Goal: Use online tool/utility: Use online tool/utility

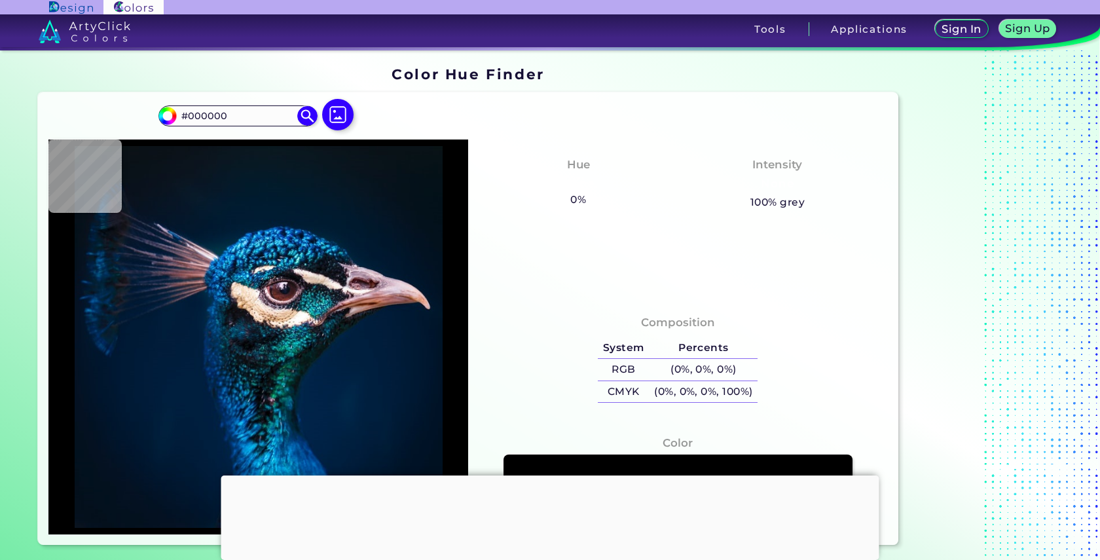
type input "#03111e"
type input "#03111E"
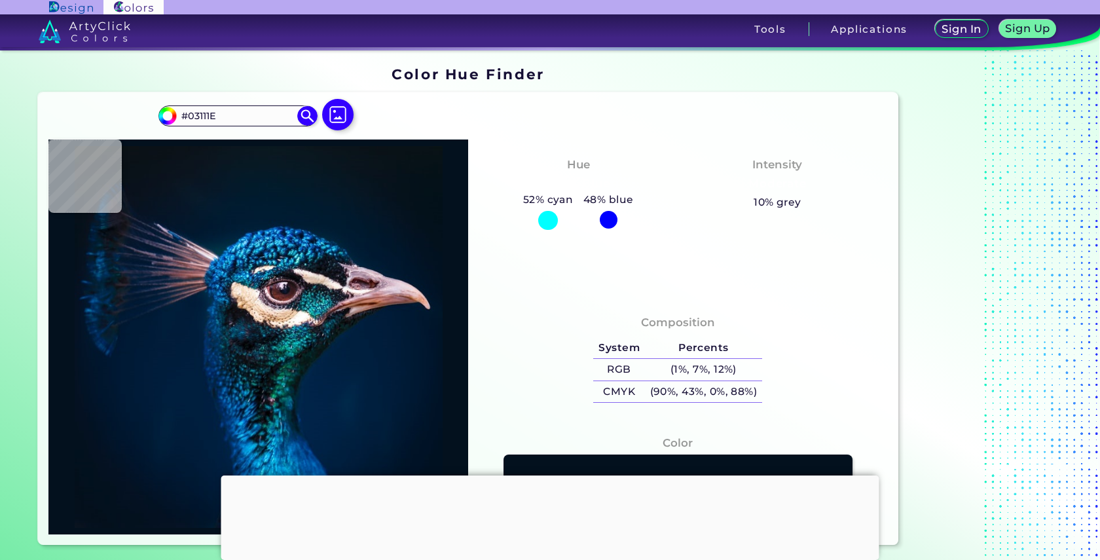
type input "#04121f"
type input "#04121F"
type input "#051320"
type input "#041420"
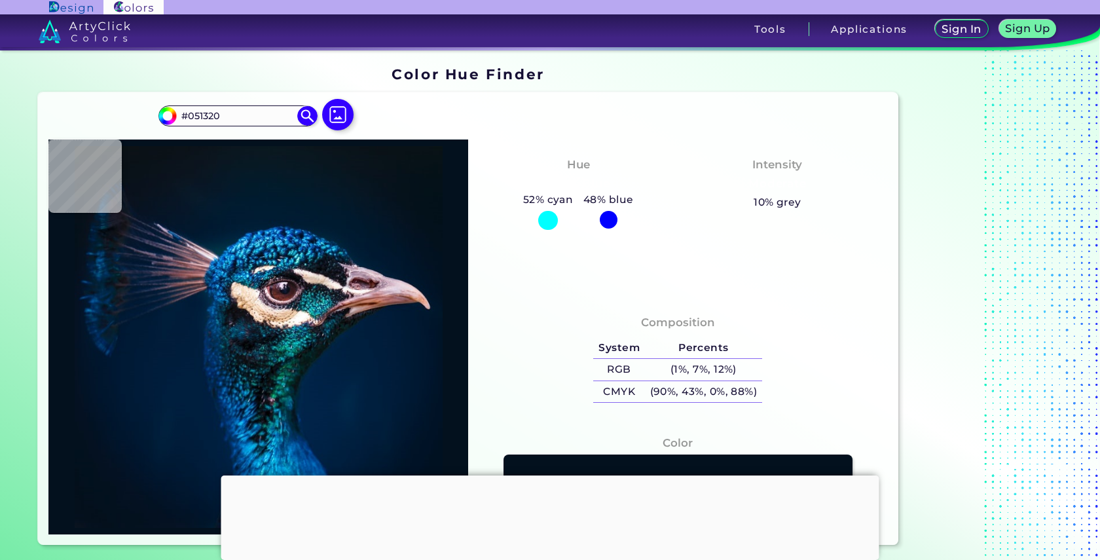
type input "#041420"
type input "#07131f"
type input "#07131F"
type input "#06141f"
type input "#06141F"
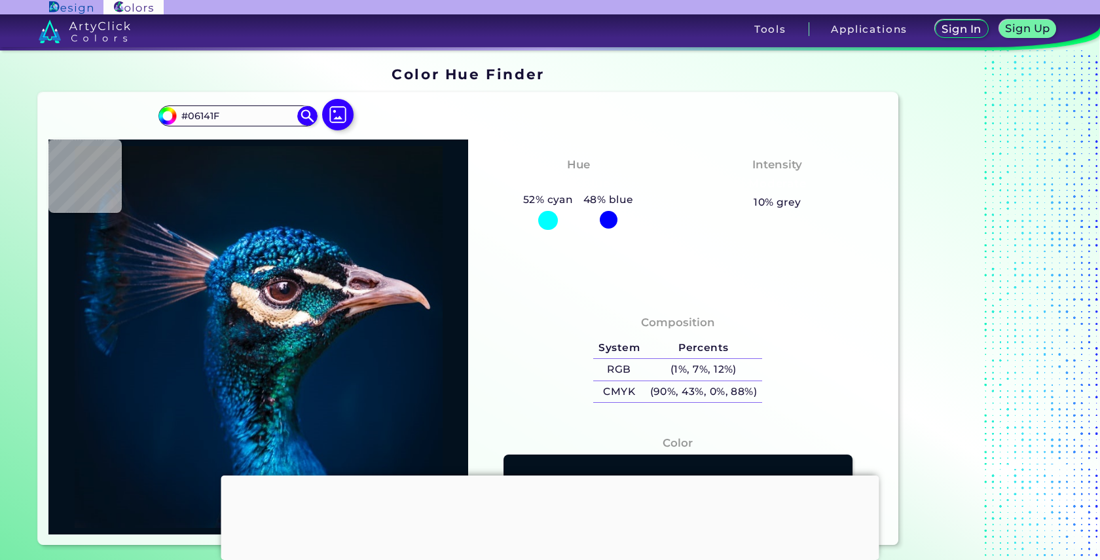
type input "#081621"
type input "#091622"
type input "#09171f"
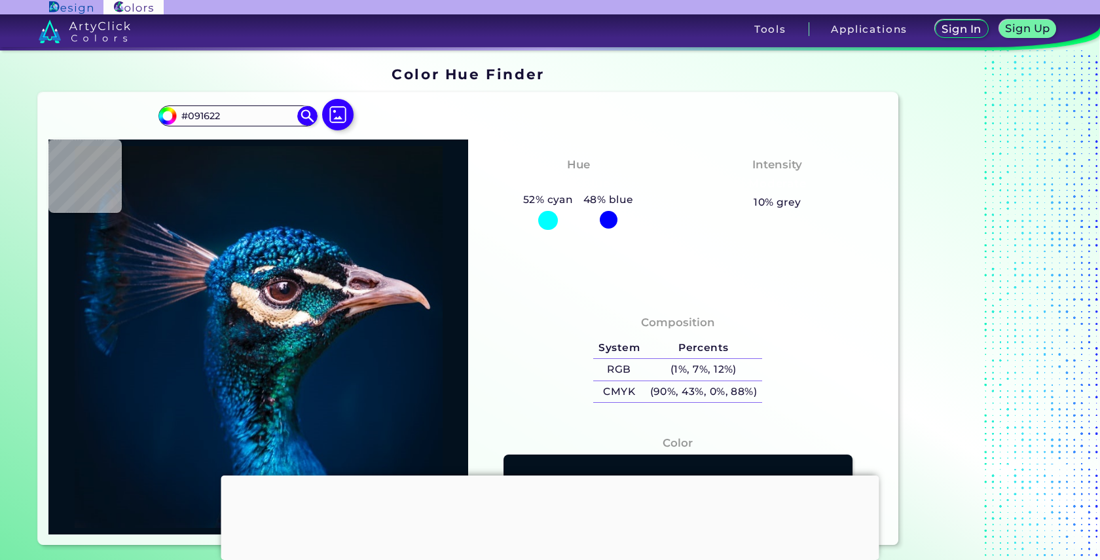
type input "#09171F"
type input "#09181f"
type input "#09181F"
type input "#09171e"
type input "#09171E"
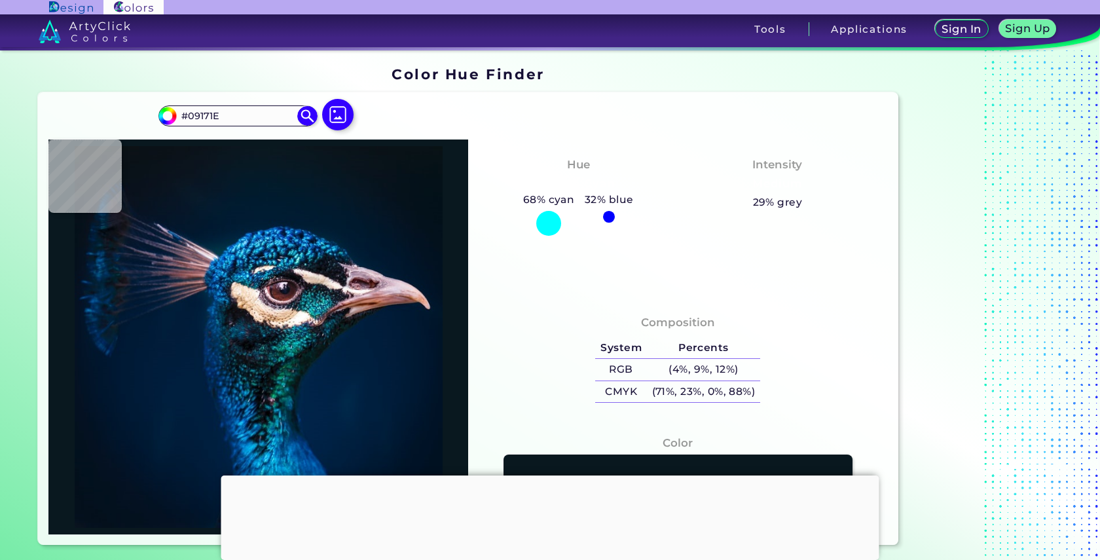
type input "#0b161f"
type input "#0B161F"
type input "#0b151e"
type input "#0B151E"
type input "#0c161f"
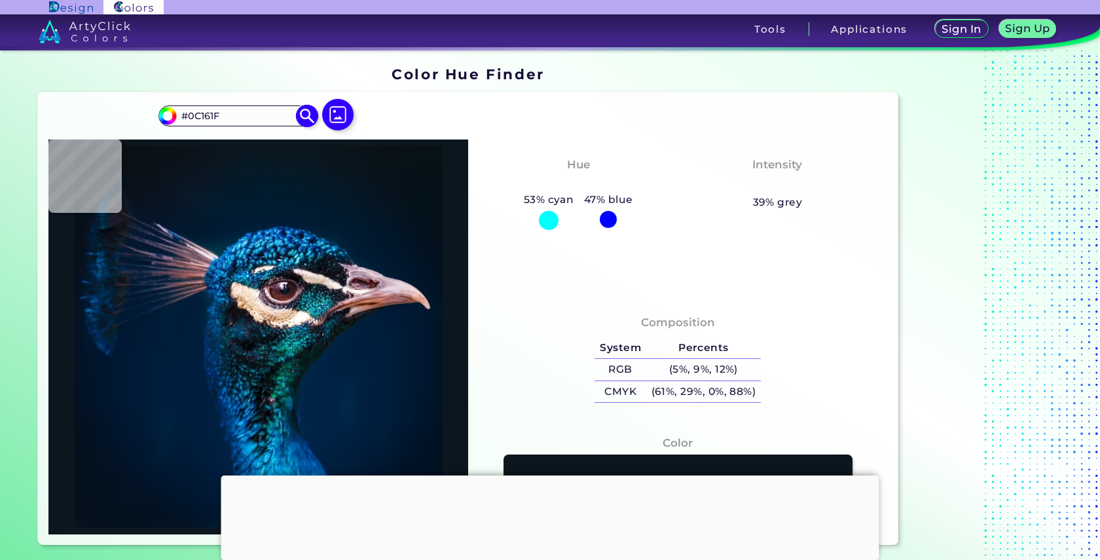
drag, startPoint x: 238, startPoint y: 117, endPoint x: 189, endPoint y: 118, distance: 49.1
click at [189, 118] on input "#0C161F" at bounding box center [238, 116] width 122 height 18
paste input "1b2a48"
type input "#1b2a48"
click at [306, 114] on img at bounding box center [307, 115] width 23 height 23
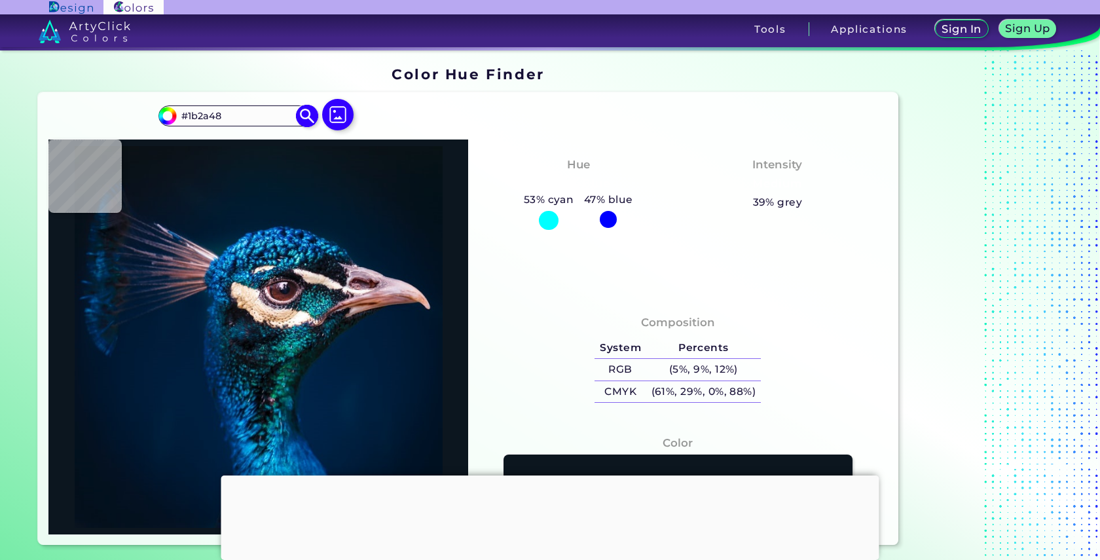
type input "#1b2a48"
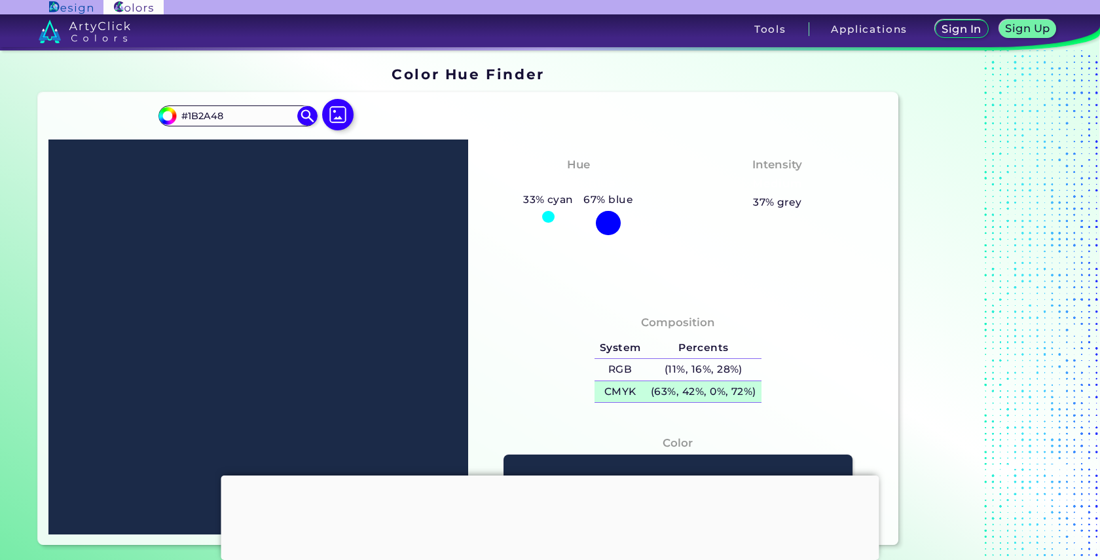
click at [725, 391] on h5 "(63%, 42%, 0%, 72%)" at bounding box center [702, 392] width 115 height 22
drag, startPoint x: 230, startPoint y: 115, endPoint x: 188, endPoint y: 118, distance: 42.6
click at [188, 118] on input "#1B2A48" at bounding box center [238, 116] width 122 height 18
paste input "c8a127"
type input "#c8a127"
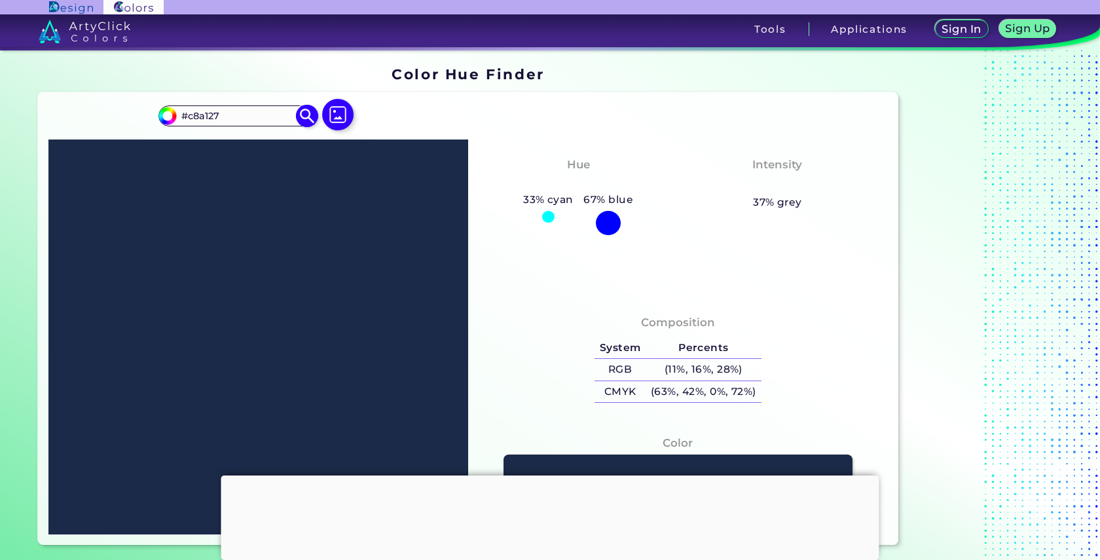
click at [302, 118] on img at bounding box center [307, 115] width 23 height 23
type input "#c8a127"
type input "#C8A127"
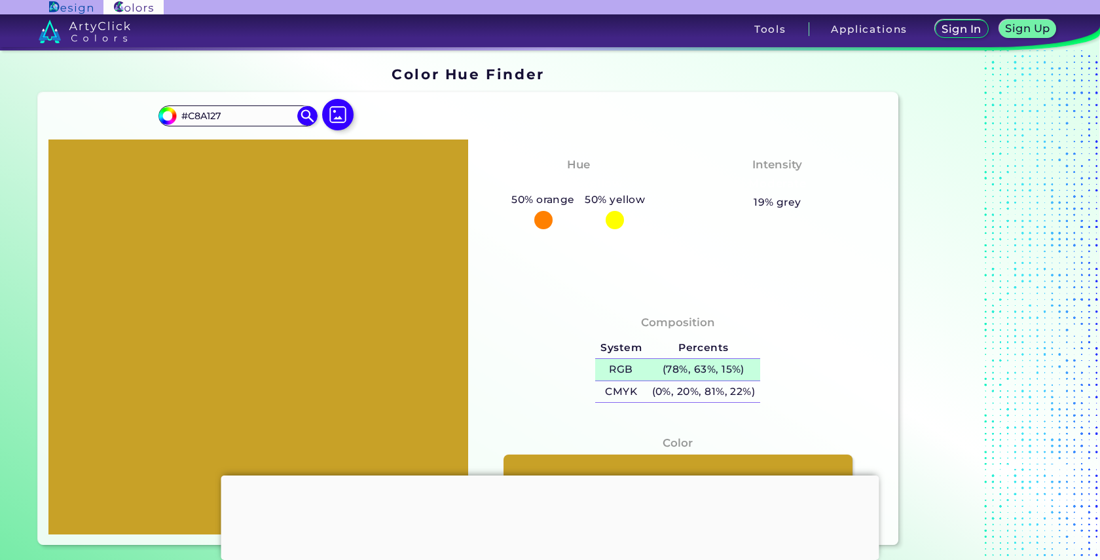
click at [697, 372] on h5 "(78%, 63%, 15%)" at bounding box center [703, 370] width 113 height 22
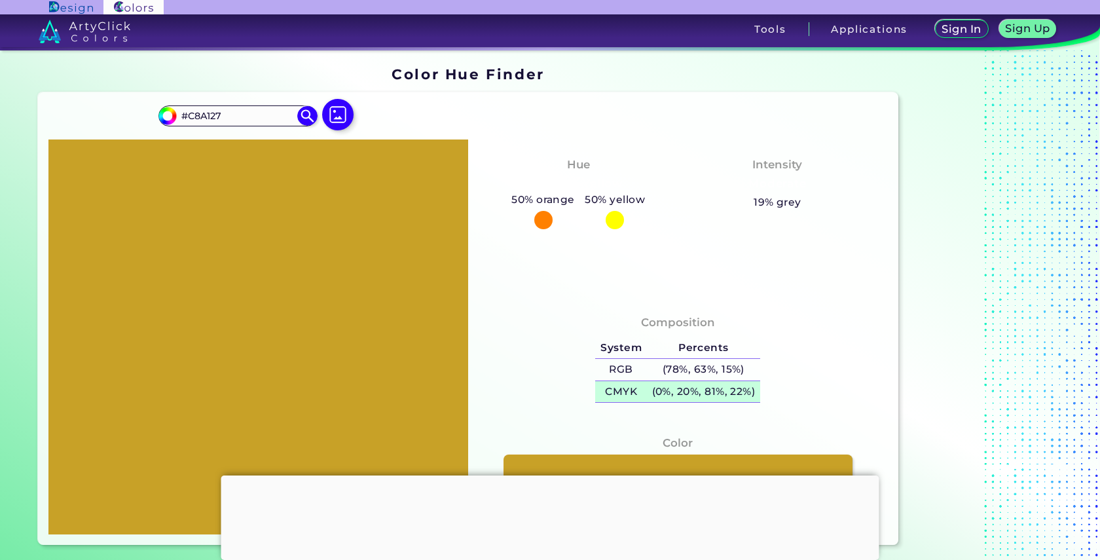
click at [743, 392] on h5 "(0%, 20%, 81%, 22%)" at bounding box center [703, 392] width 113 height 22
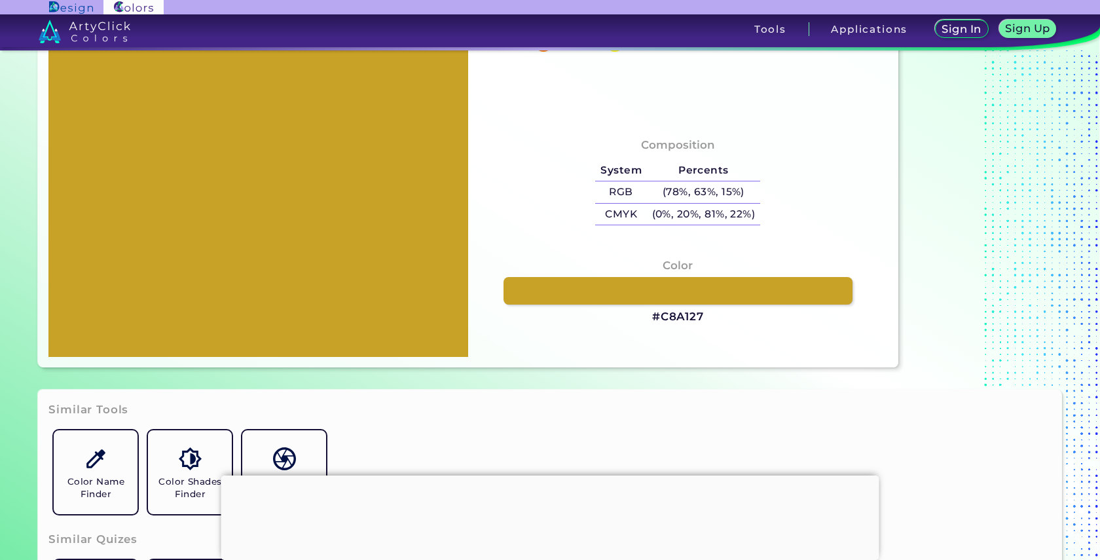
scroll to position [248, 0]
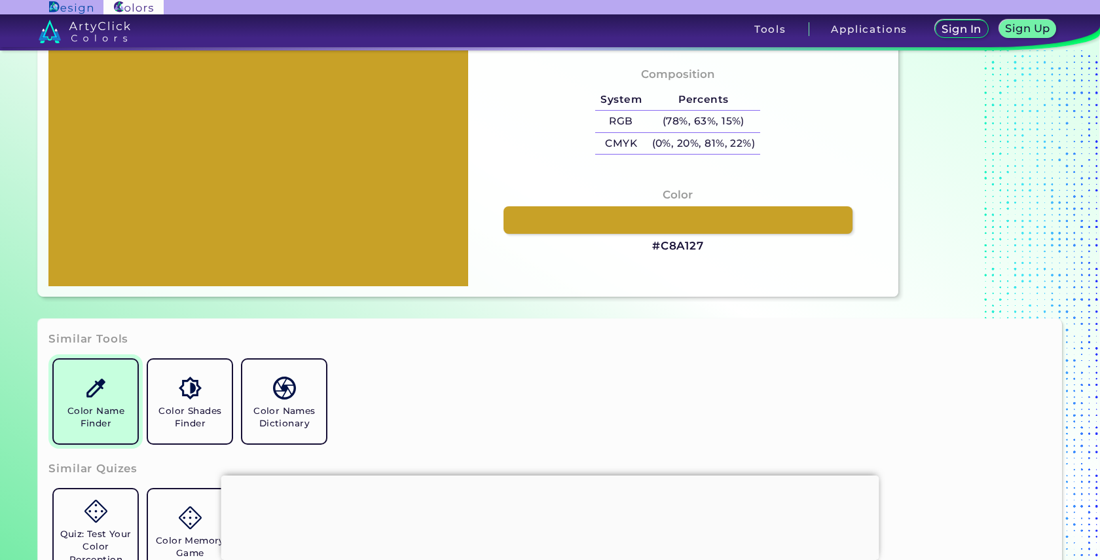
click at [84, 396] on img at bounding box center [95, 387] width 23 height 23
